Goal: Communication & Community: Share content

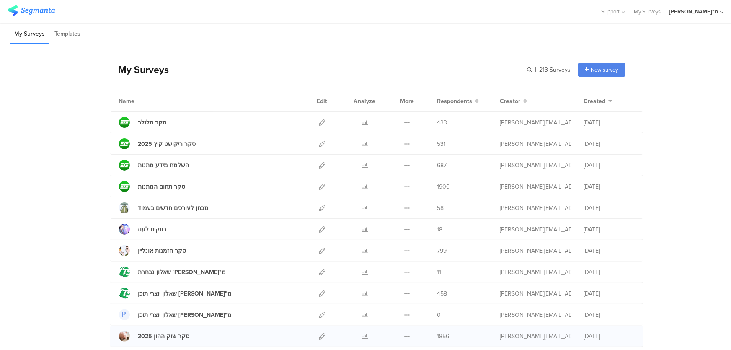
click at [408, 333] on div "Duplicate Export Delete" at bounding box center [407, 336] width 18 height 21
click at [404, 335] on icon at bounding box center [407, 336] width 6 height 6
click at [405, 335] on icon at bounding box center [407, 336] width 6 height 6
click at [405, 336] on icon at bounding box center [407, 336] width 6 height 6
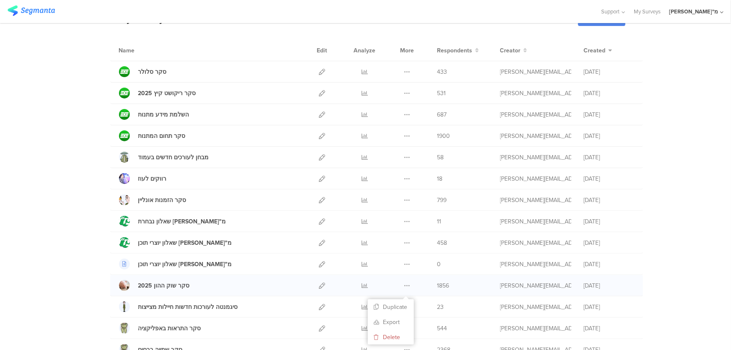
scroll to position [152, 0]
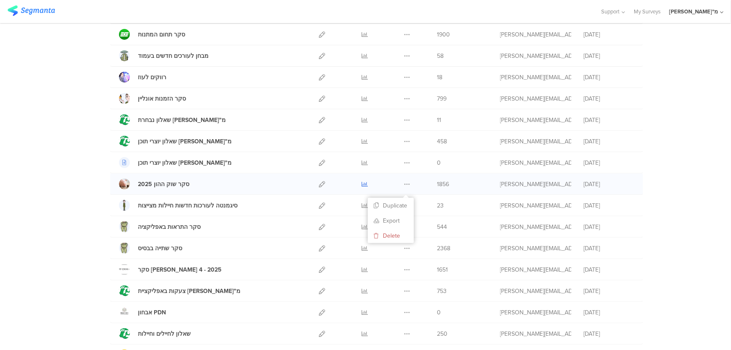
click at [363, 184] on icon at bounding box center [365, 184] width 6 height 6
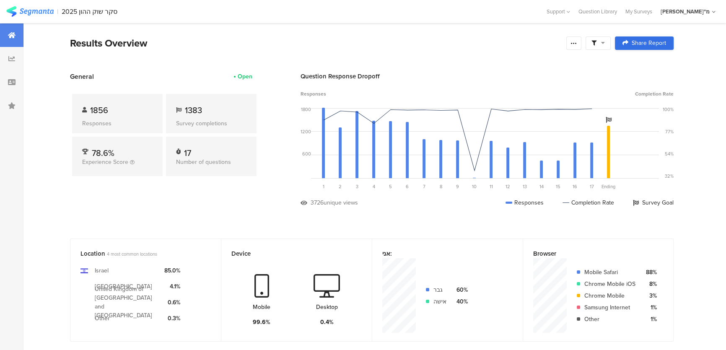
click at [633, 45] on div "Share Report" at bounding box center [644, 43] width 44 height 7
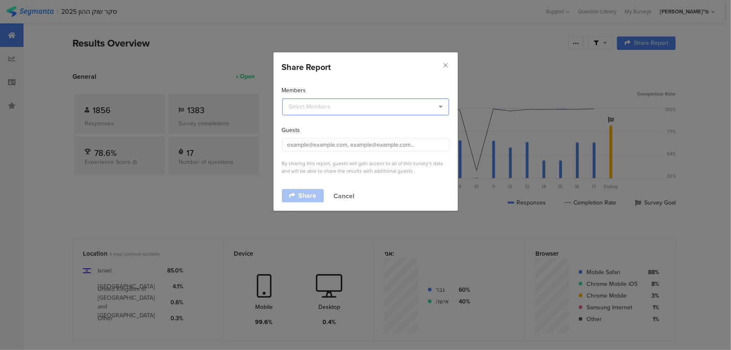
click at [329, 109] on input "dialog" at bounding box center [365, 106] width 167 height 17
click at [331, 88] on div "Members" at bounding box center [366, 90] width 168 height 9
click at [310, 145] on input "dialog" at bounding box center [366, 144] width 168 height 13
paste input "yuval@riseup.co.il"
type input "yuval@riseup.co.il"
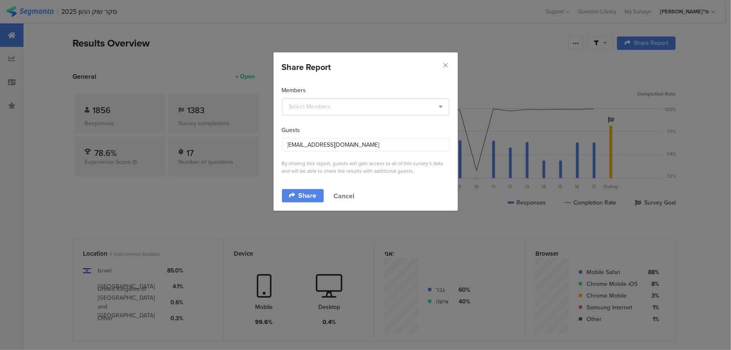
click at [339, 165] on div "By sharing this report, guests will gain access to all of this survey’s data an…" at bounding box center [366, 167] width 168 height 15
click at [306, 192] on span "Share" at bounding box center [307, 195] width 18 height 7
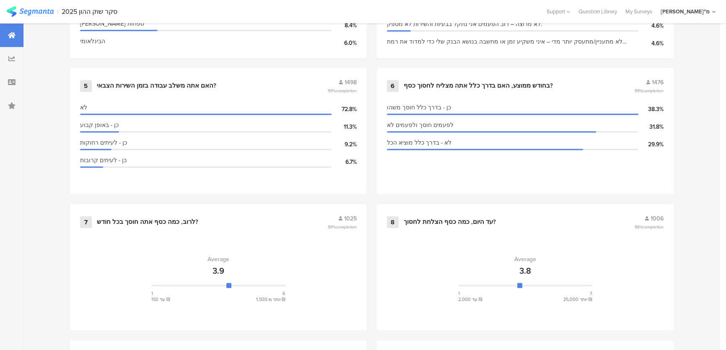
scroll to position [647, 0]
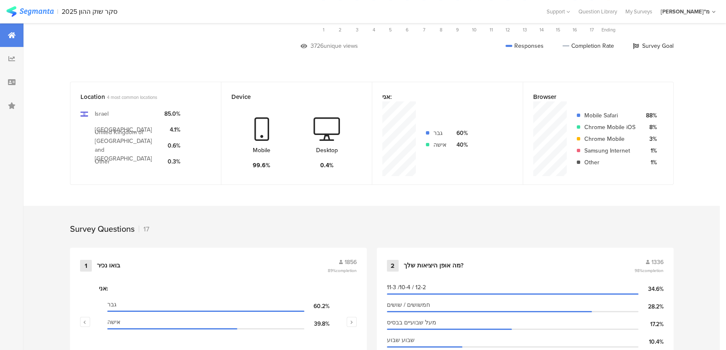
scroll to position [0, 0]
